Goal: Task Accomplishment & Management: Complete application form

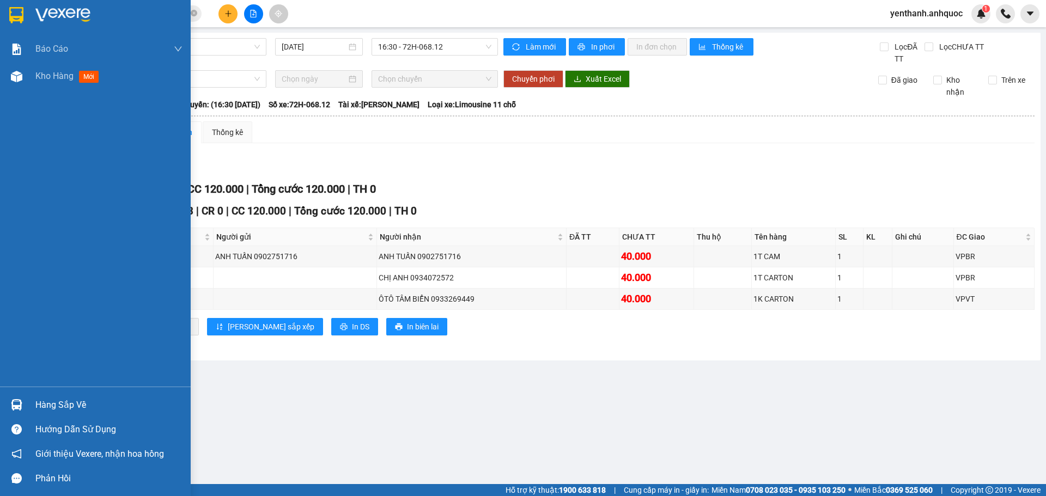
click at [62, 81] on span "Kho hàng" at bounding box center [54, 76] width 38 height 10
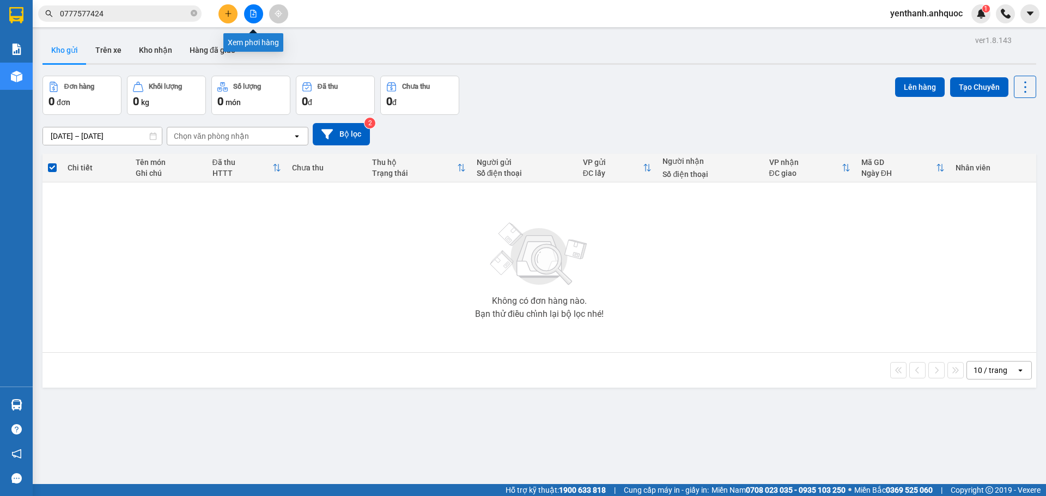
click at [254, 19] on button at bounding box center [253, 13] width 19 height 19
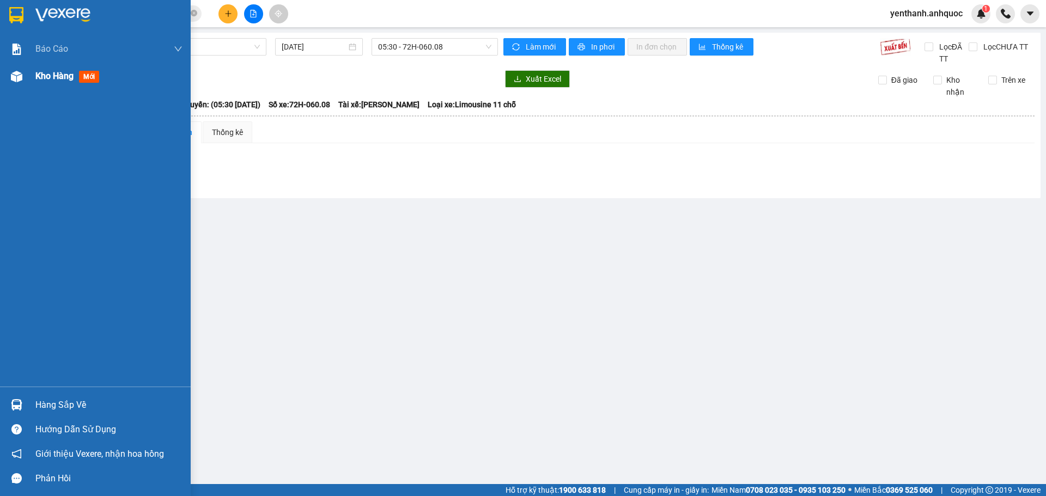
click at [35, 79] on div "Kho hàng mới" at bounding box center [95, 76] width 191 height 27
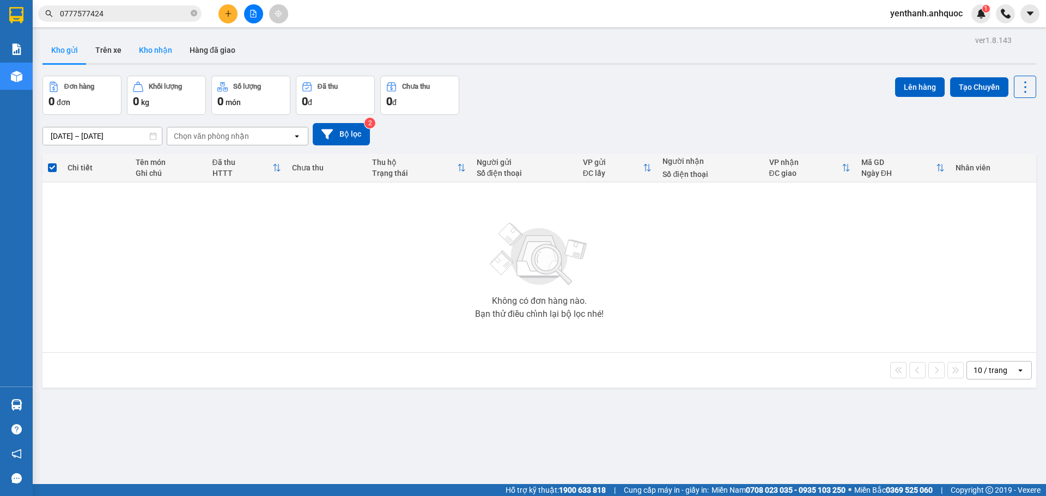
click at [162, 54] on button "Kho nhận" at bounding box center [155, 50] width 51 height 26
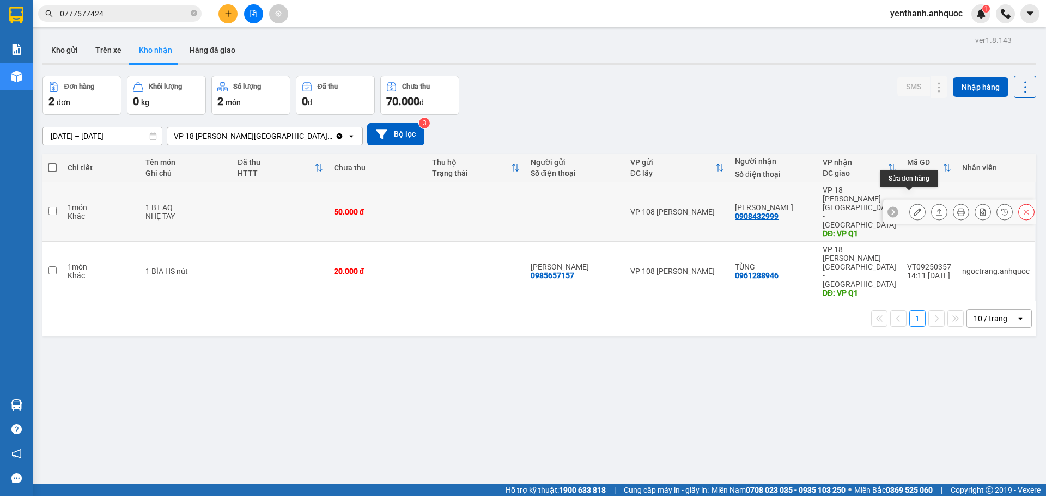
click at [914, 203] on button at bounding box center [917, 212] width 15 height 19
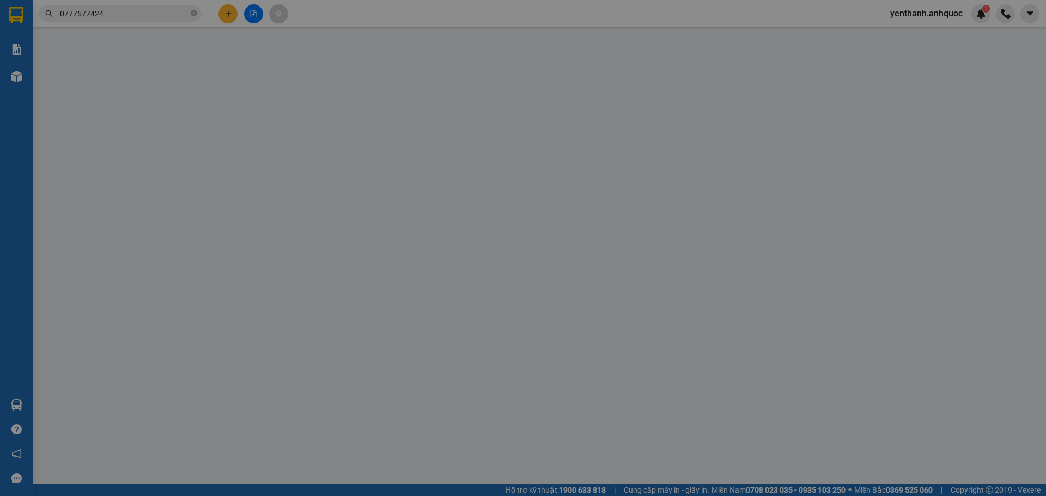
type input "0908432999"
type input "[PERSON_NAME]"
type input "VP Q1"
type input "50.000"
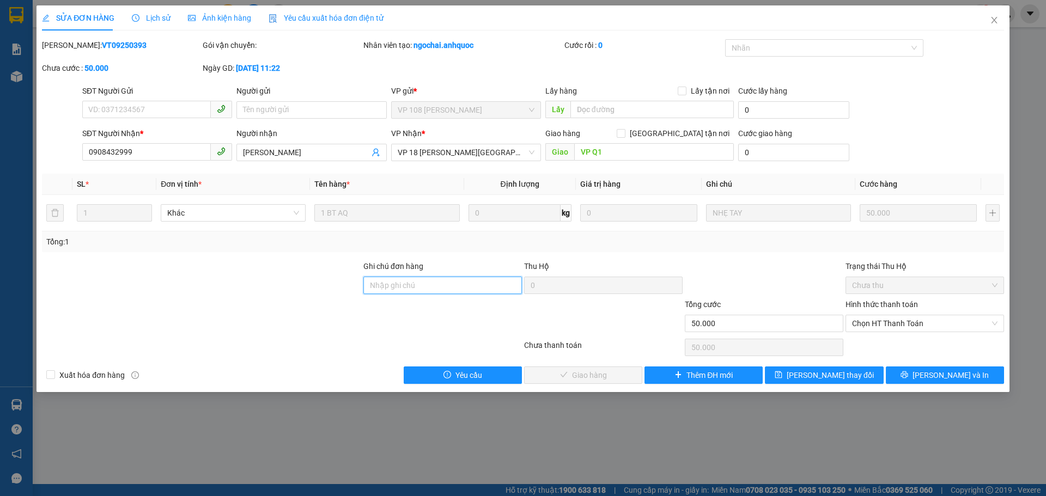
click at [421, 289] on input "Ghi chú đơn hàng" at bounding box center [442, 285] width 159 height 17
click at [898, 319] on span "Chọn HT Thanh Toán" at bounding box center [924, 323] width 145 height 16
type input "TM 13/9 THANH"
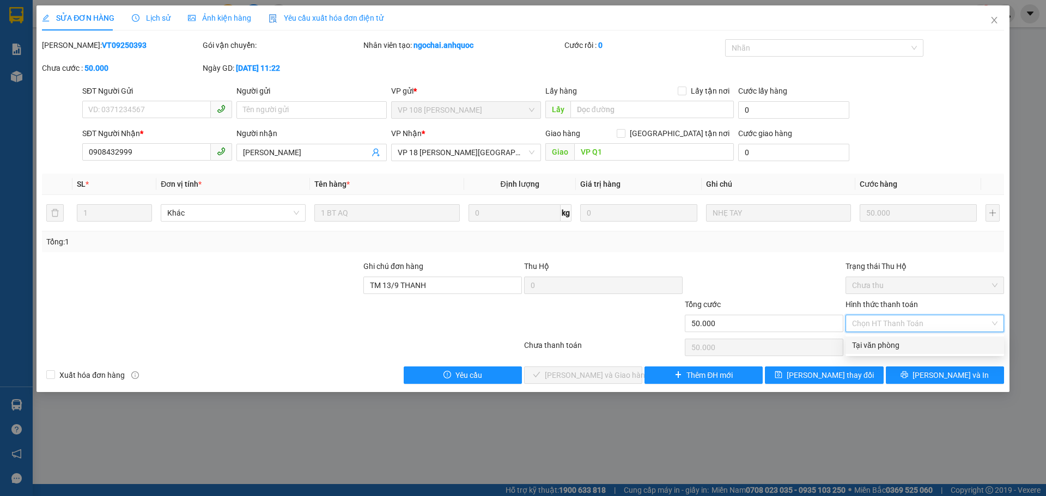
click at [899, 342] on div "Tại văn phòng" at bounding box center [924, 345] width 145 height 12
type input "0"
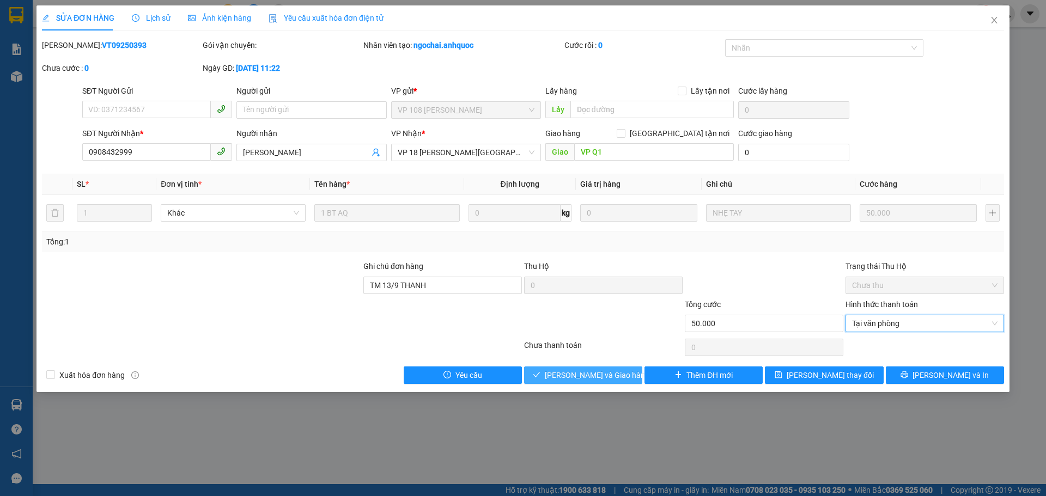
click at [560, 374] on span "[PERSON_NAME] và Giao hàng" at bounding box center [597, 375] width 105 height 12
